Goal: Entertainment & Leisure: Consume media (video, audio)

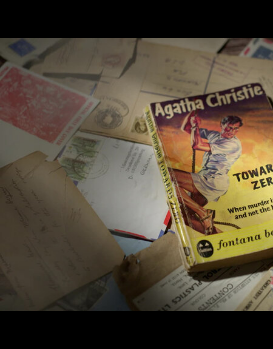
click at [205, 190] on video-js "Video Player is loading. Play Lesson Clues 10s Skip Back 10 seconds Pause 10s S…" at bounding box center [136, 174] width 273 height 349
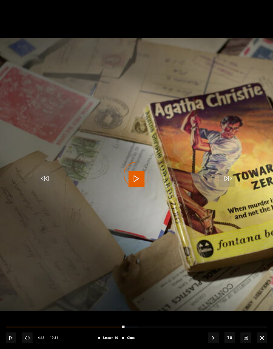
click at [120, 327] on div "Progress Bar" at bounding box center [65, 327] width 119 height 1
click at [119, 328] on div "Progress Bar" at bounding box center [64, 327] width 117 height 1
click at [228, 229] on video-js "Video Player is loading. Play Lesson Clues 10s Skip Back 10 seconds Play 10s Sk…" at bounding box center [136, 174] width 273 height 349
click at [119, 327] on div "Loaded : 41.52%" at bounding box center [137, 327] width 262 height 1
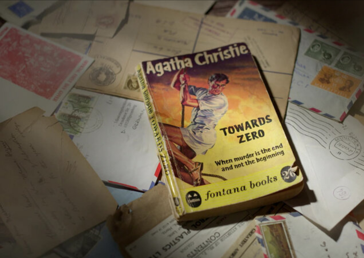
click at [273, 145] on video-js "Video Player is loading. Play Lesson Clues 10s Skip Back 10 seconds Pause 10s S…" at bounding box center [182, 129] width 364 height 258
click at [262, 202] on video-js "Video Player is loading. Play Lesson Clues 10s Skip Back 10 seconds Pause 10s S…" at bounding box center [182, 129] width 364 height 258
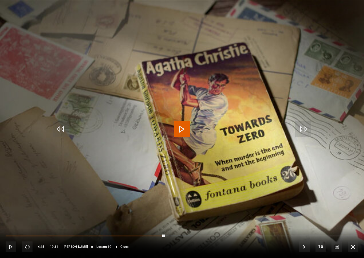
click at [146, 236] on div "Progress Bar" at bounding box center [86, 236] width 160 height 1
click at [139, 234] on div "10s Skip Back 10 seconds Pause 10s Skip Forward 10 seconds Loaded : 53.03% Paus…" at bounding box center [182, 243] width 364 height 30
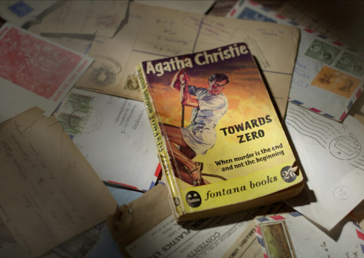
click at [110, 179] on video-js "Video Player is loading. Play Lesson Clues 10s Skip Back 10 seconds Pause 10s S…" at bounding box center [182, 129] width 364 height 258
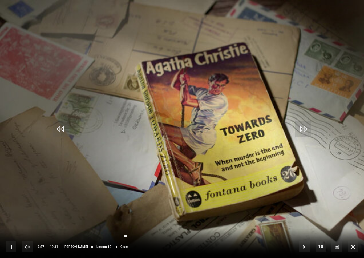
click at [76, 236] on div "Progress Bar" at bounding box center [67, 236] width 122 height 1
click at [92, 236] on div "Progress Bar" at bounding box center [67, 236] width 122 height 1
click at [98, 236] on div "Progress Bar" at bounding box center [67, 236] width 122 height 1
click at [112, 211] on video-js "Video Player is loading. Play Lesson Clues 10s Skip Back 10 seconds Pause 10s S…" at bounding box center [182, 129] width 364 height 258
click at [81, 236] on div "Progress Bar" at bounding box center [46, 236] width 80 height 1
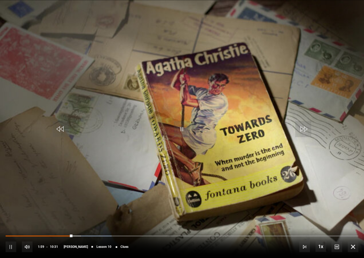
click at [81, 236] on div "Progress Bar" at bounding box center [96, 236] width 31 height 1
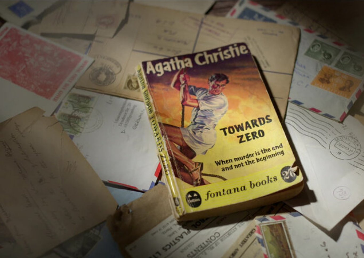
click at [168, 128] on video-js "Video Player is loading. Play Lesson Clues 10s Skip Back 10 seconds Pause 10s S…" at bounding box center [182, 129] width 364 height 258
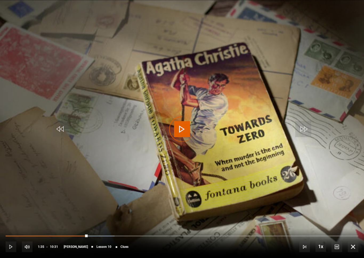
click at [59, 236] on div "Progress Bar" at bounding box center [47, 236] width 82 height 1
click at [273, 193] on video-js "Video Player is loading. Play Lesson Clues 10s Skip Back 10 seconds Pause 10s S…" at bounding box center [182, 129] width 364 height 258
click at [273, 252] on span "Video Player" at bounding box center [337, 246] width 11 height 11
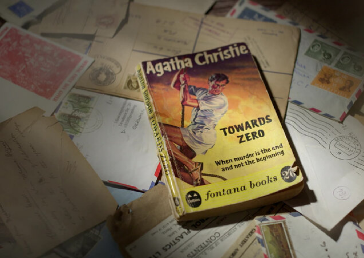
click at [273, 216] on video-js "Video Player is loading. Play Lesson Clues 10s Skip Back 10 seconds Pause 10s S…" at bounding box center [182, 129] width 364 height 258
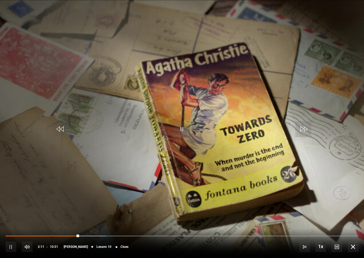
click at [273, 248] on span "Video Player" at bounding box center [337, 246] width 11 height 11
click at [273, 241] on span "English Captions" at bounding box center [338, 239] width 13 height 4
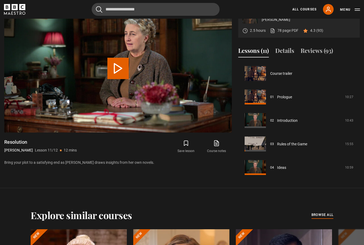
scroll to position [190, 0]
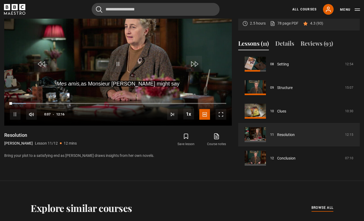
click at [178, 94] on video-js "Mes amis, as Monsieur Poirot might say Video Player is loading. Play Lesson Res…" at bounding box center [118, 61] width 228 height 128
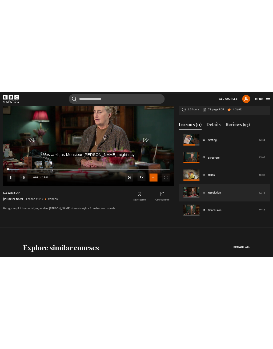
scroll to position [6, 0]
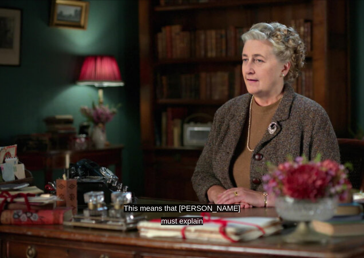
click at [188, 156] on video-js "This means that Poirot must explain Video Player is loading. Play Lesson Resolu…" at bounding box center [182, 129] width 364 height 258
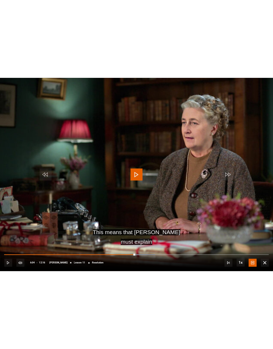
scroll to position [0, 0]
